Goal: Check status: Check status

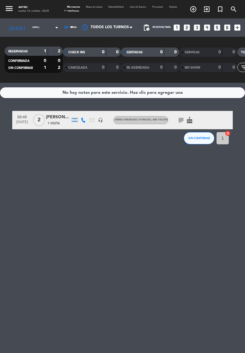
click at [53, 30] on icon "arrow_drop_down" at bounding box center [56, 27] width 7 height 7
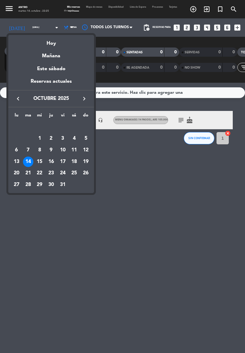
click at [36, 165] on div "15" at bounding box center [39, 162] width 10 height 10
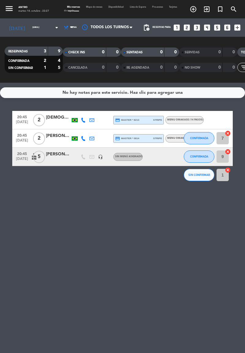
click at [53, 27] on icon "arrow_drop_down" at bounding box center [56, 27] width 7 height 7
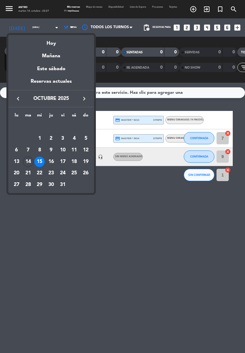
click at [52, 163] on div "16" at bounding box center [51, 162] width 10 height 10
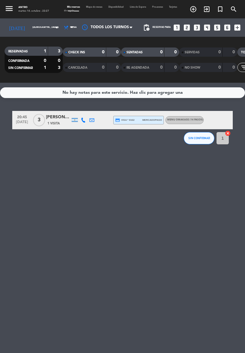
click at [53, 24] on icon "arrow_drop_down" at bounding box center [56, 27] width 7 height 7
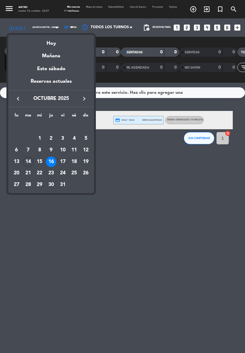
click at [66, 160] on div "17" at bounding box center [63, 162] width 10 height 10
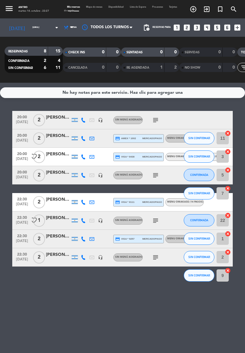
click at [53, 26] on icon "arrow_drop_down" at bounding box center [56, 27] width 7 height 7
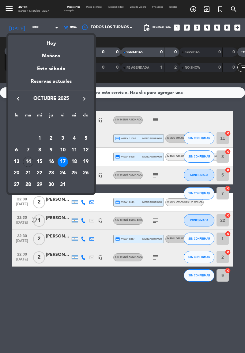
click at [77, 163] on div "18" at bounding box center [74, 162] width 10 height 10
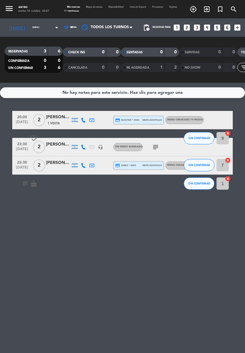
click at [53, 24] on icon "arrow_drop_down" at bounding box center [56, 27] width 7 height 7
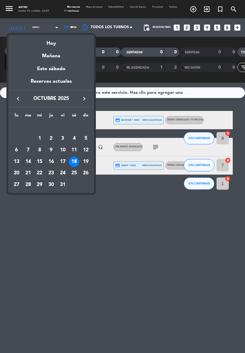
click at [31, 160] on div "14" at bounding box center [28, 162] width 10 height 10
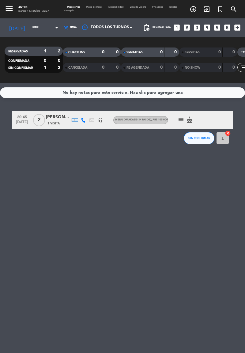
click at [53, 27] on icon "arrow_drop_down" at bounding box center [56, 27] width 7 height 7
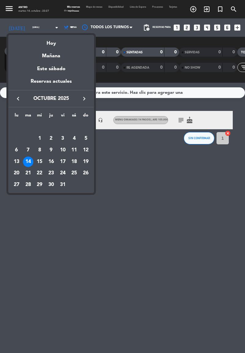
click at [40, 161] on div "15" at bounding box center [39, 162] width 10 height 10
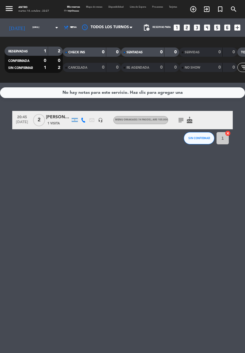
type input "mié. [DATE]"
